Goal: Navigation & Orientation: Find specific page/section

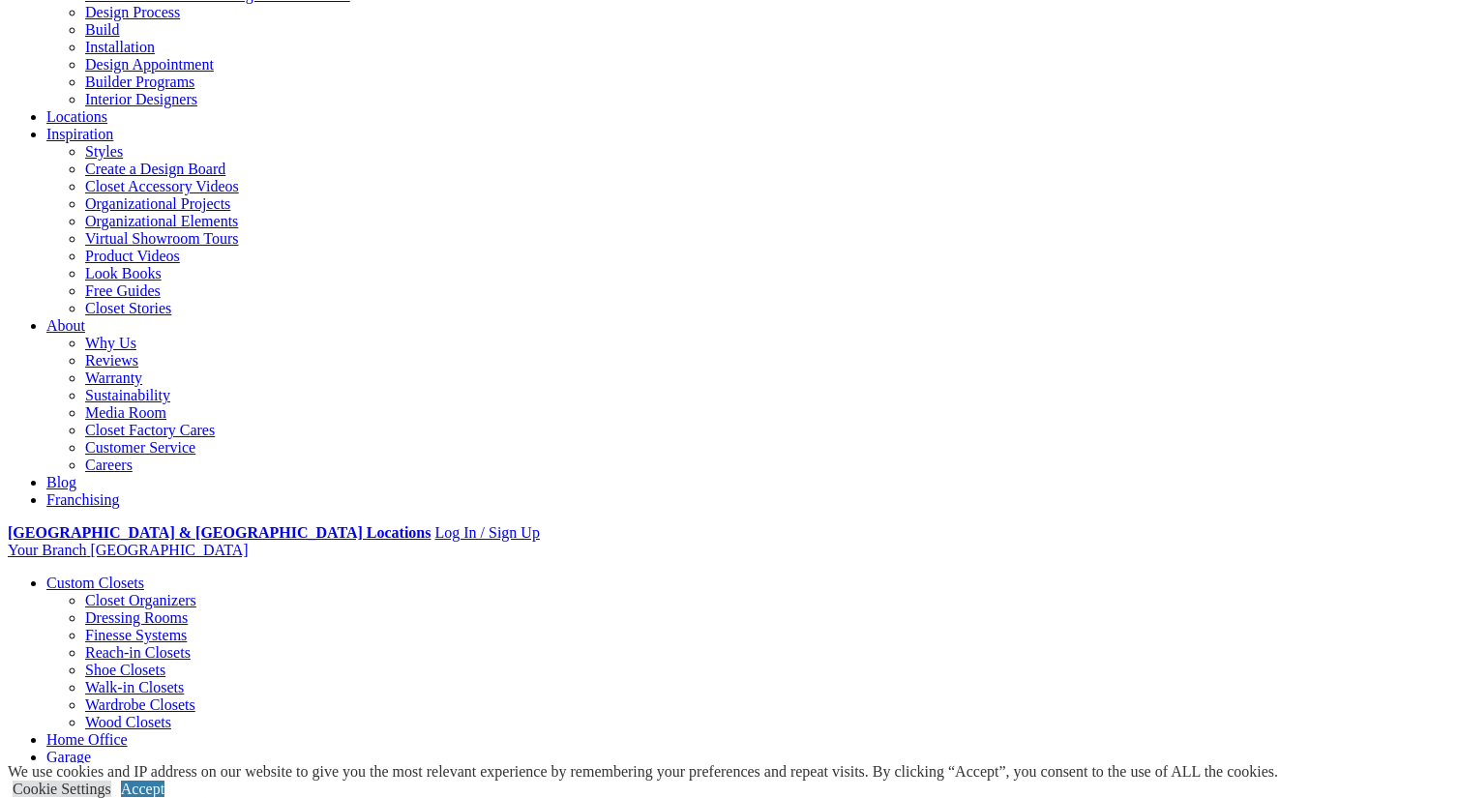
scroll to position [194, 0]
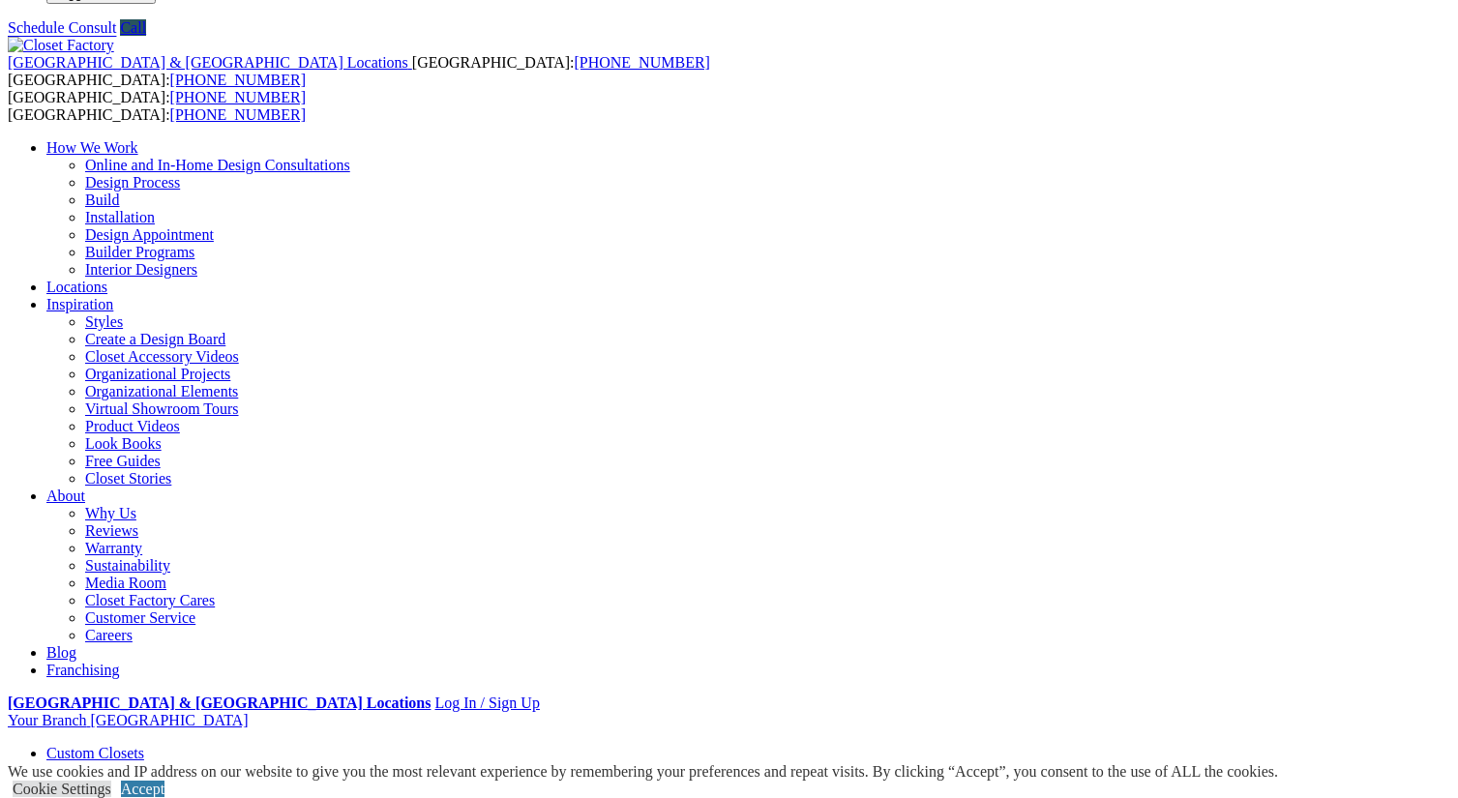
scroll to position [96, 0]
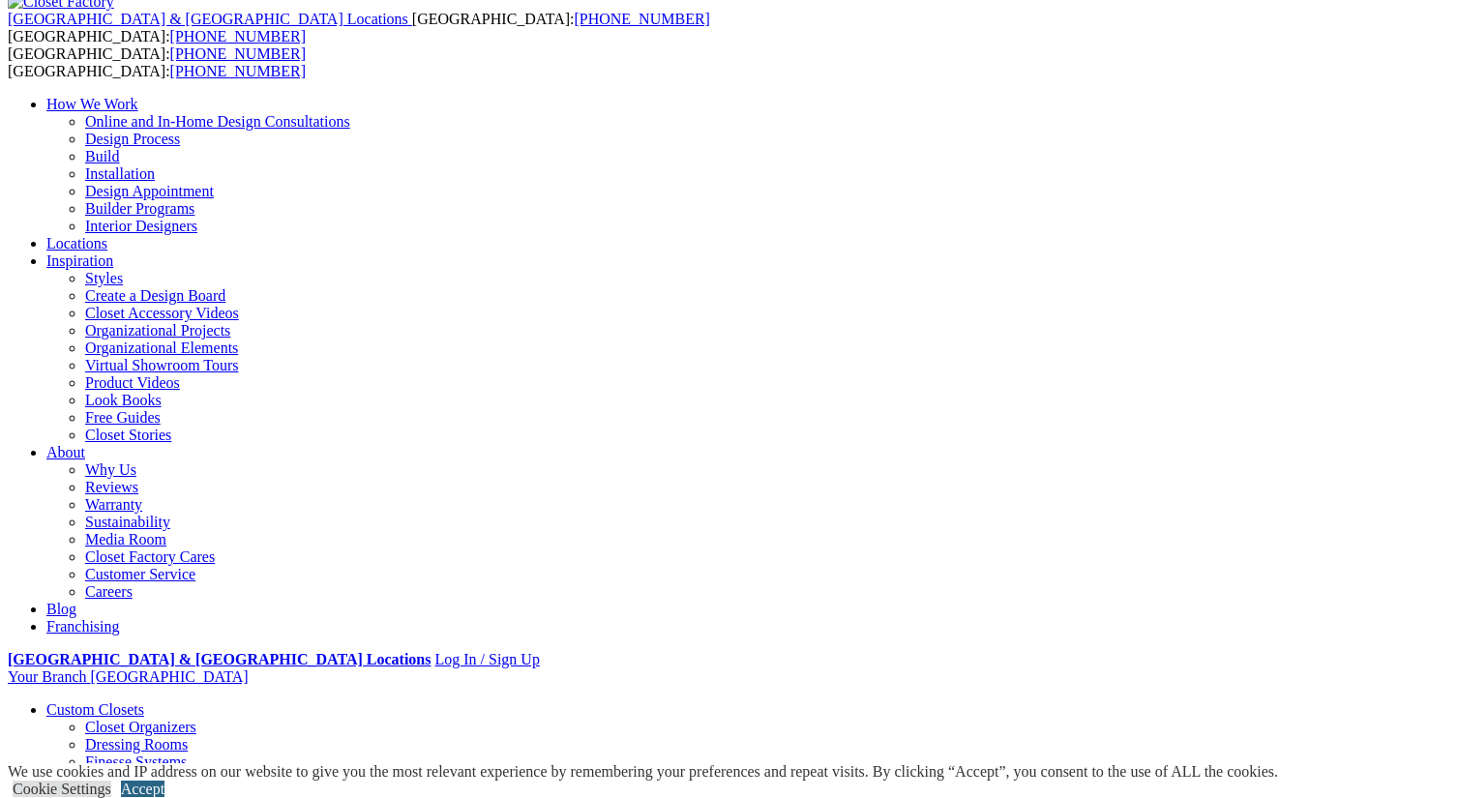
click at [164, 781] on link "Accept" at bounding box center [143, 789] width 44 height 16
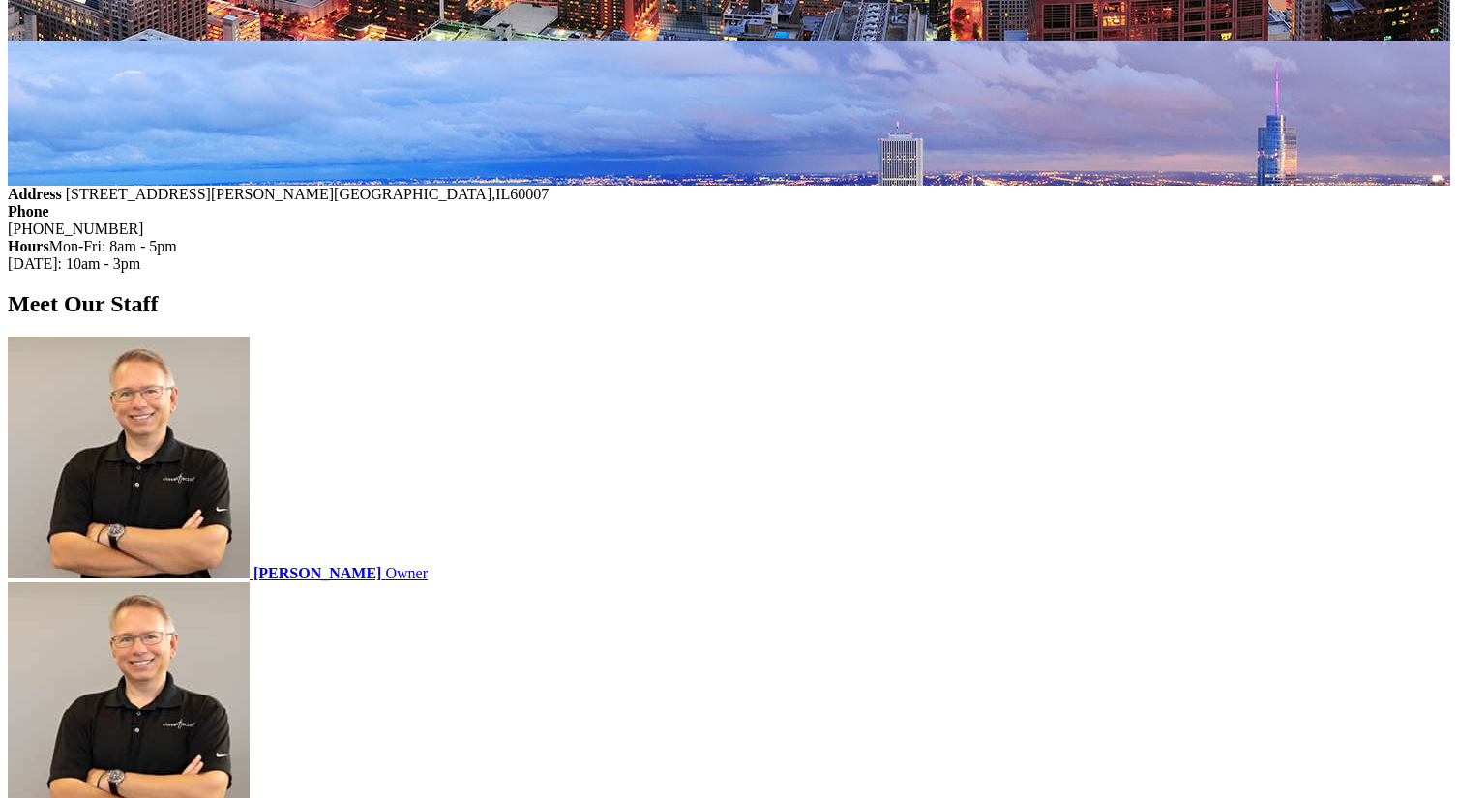
scroll to position [2322, 0]
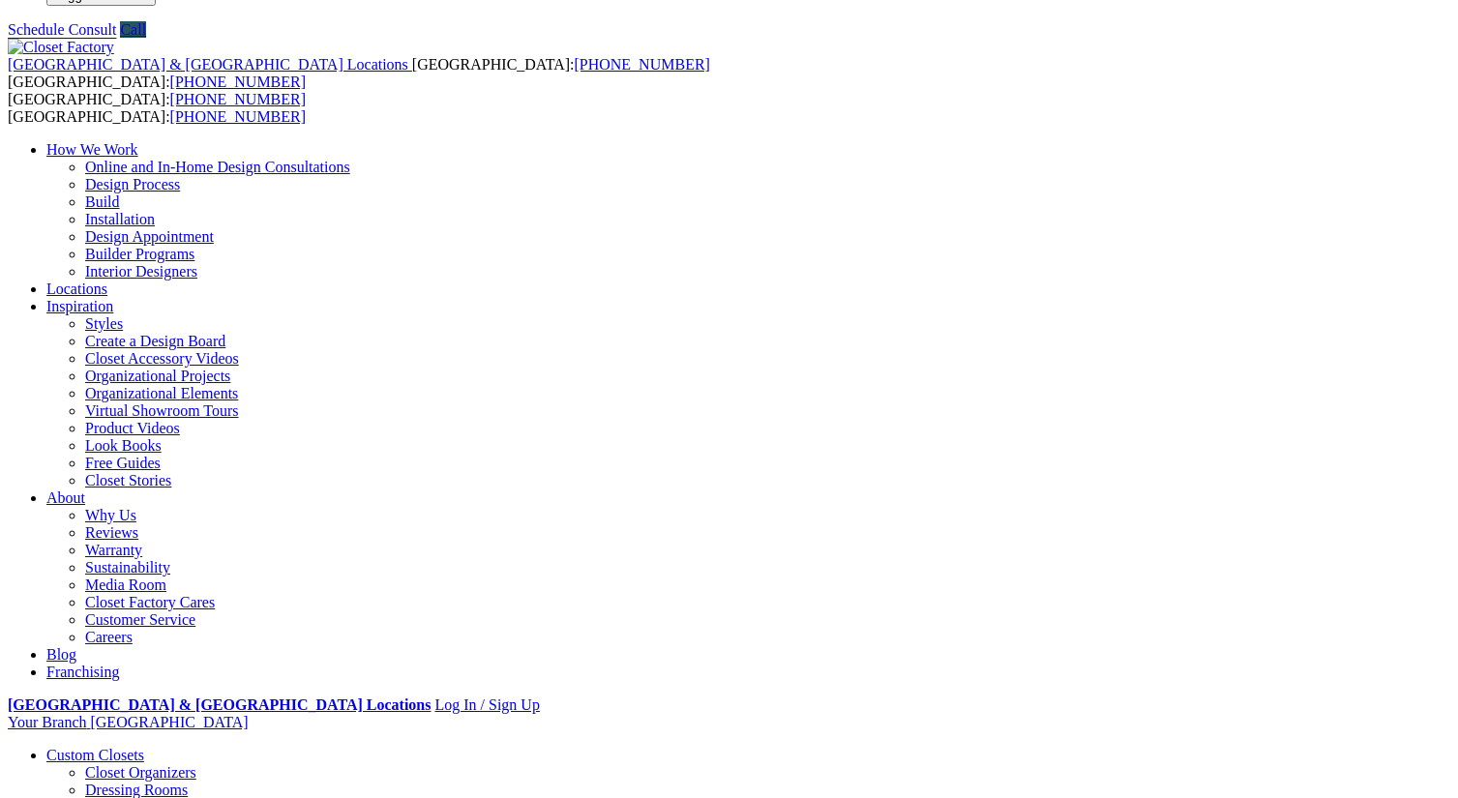
scroll to position [96, 0]
